Goal: Task Accomplishment & Management: Use online tool/utility

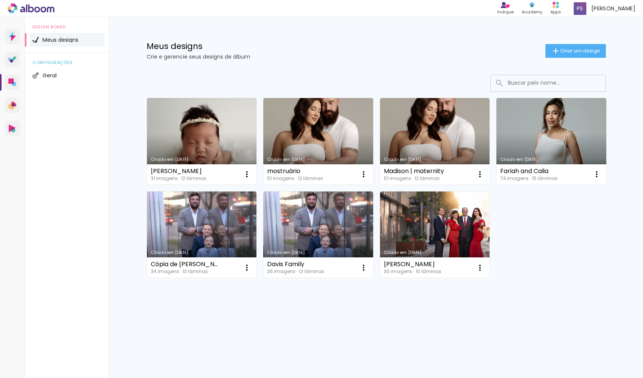
click at [193, 150] on link "Criado em [DATE]" at bounding box center [202, 141] width 110 height 87
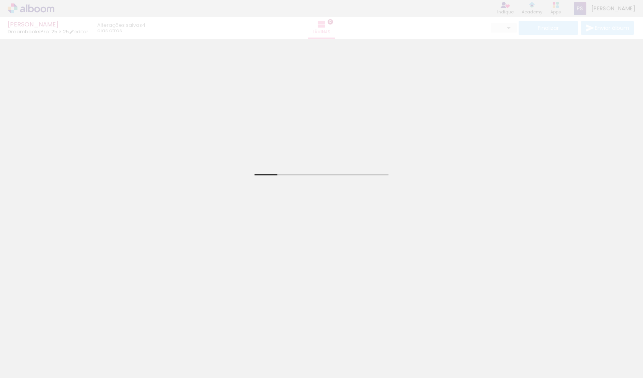
scroll to position [2, 0]
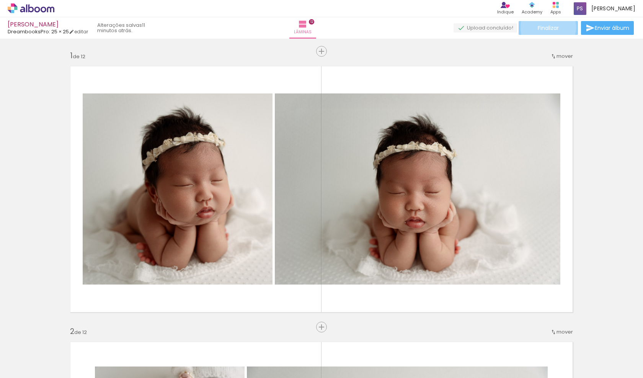
click at [546, 27] on span "Finalizar" at bounding box center [548, 27] width 21 height 5
